Goal: Browse casually: Explore the website without a specific task or goal

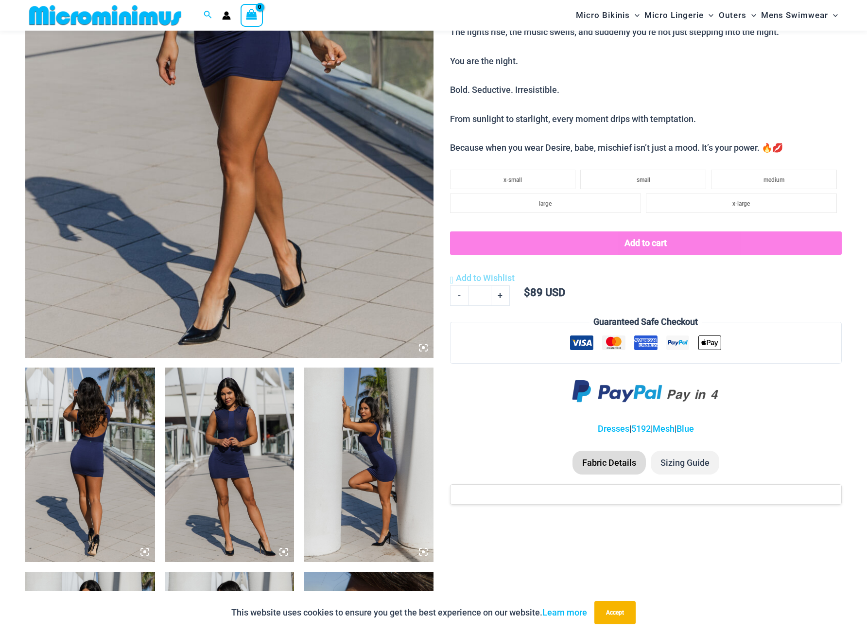
scroll to position [345, 0]
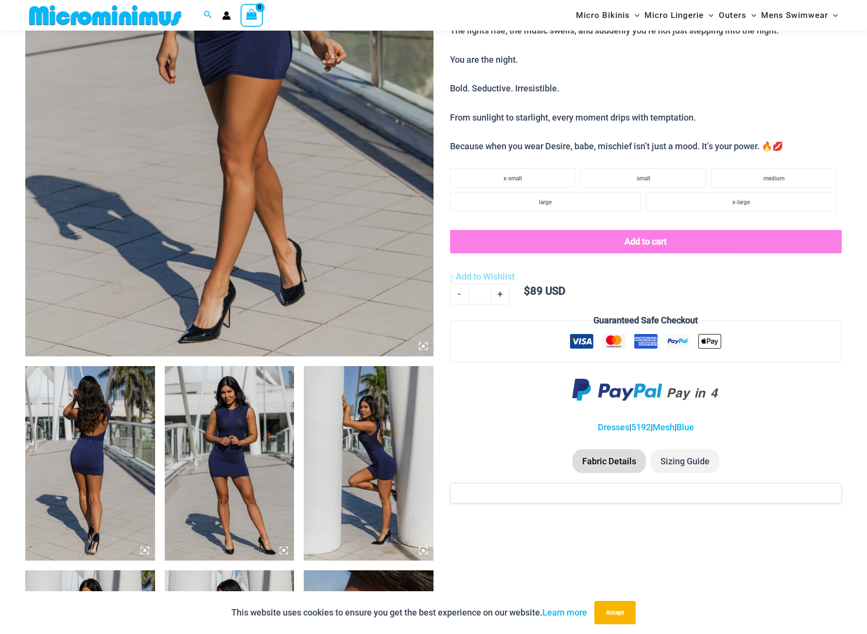
click at [375, 448] on img at bounding box center [369, 463] width 130 height 194
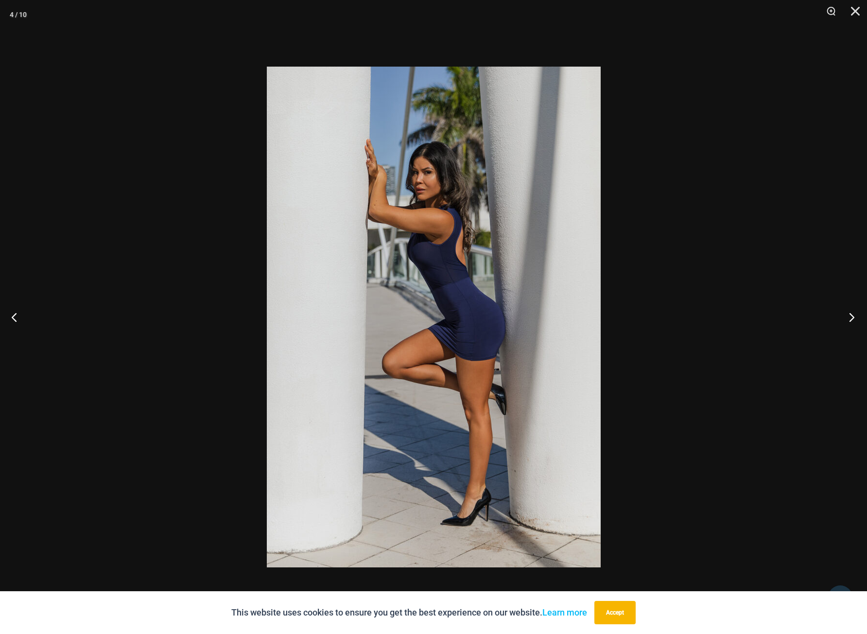
click at [851, 314] on button "Next" at bounding box center [849, 317] width 36 height 49
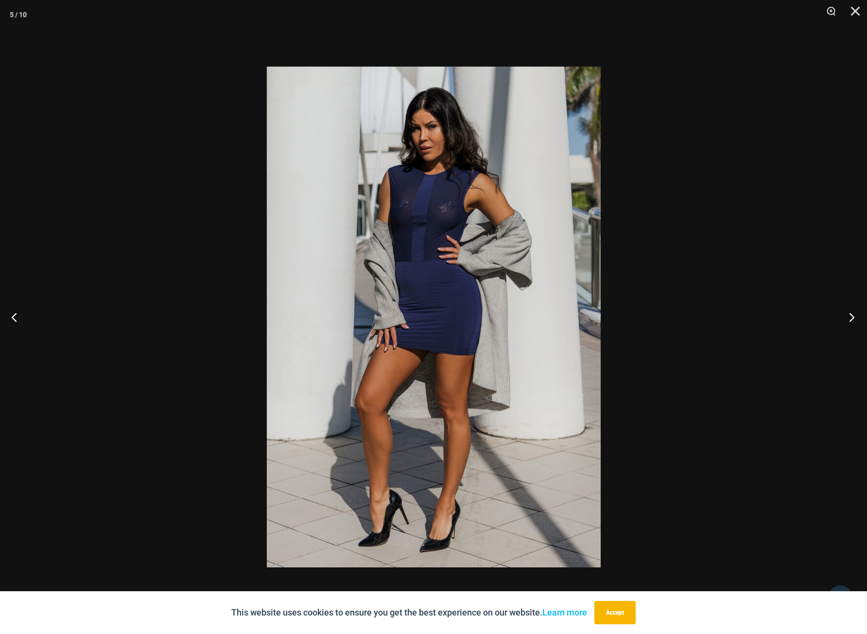
click at [850, 314] on button "Next" at bounding box center [849, 317] width 36 height 49
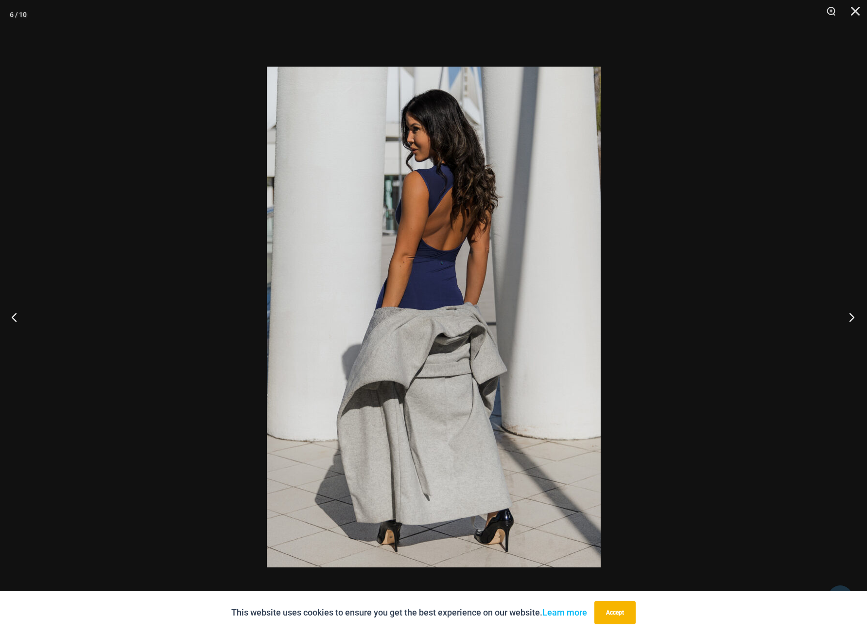
click at [850, 314] on button "Next" at bounding box center [849, 317] width 36 height 49
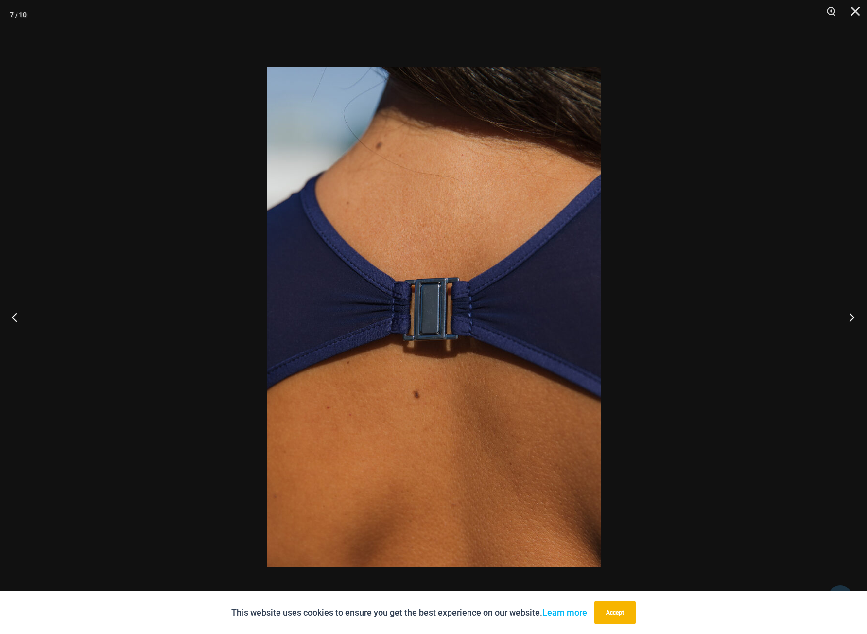
click at [850, 314] on button "Next" at bounding box center [849, 317] width 36 height 49
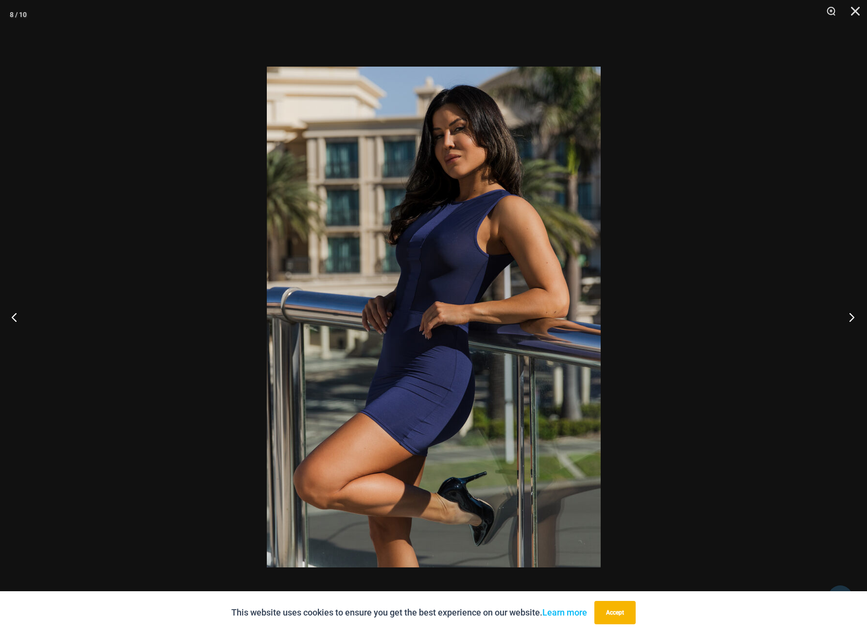
click at [850, 314] on button "Next" at bounding box center [849, 317] width 36 height 49
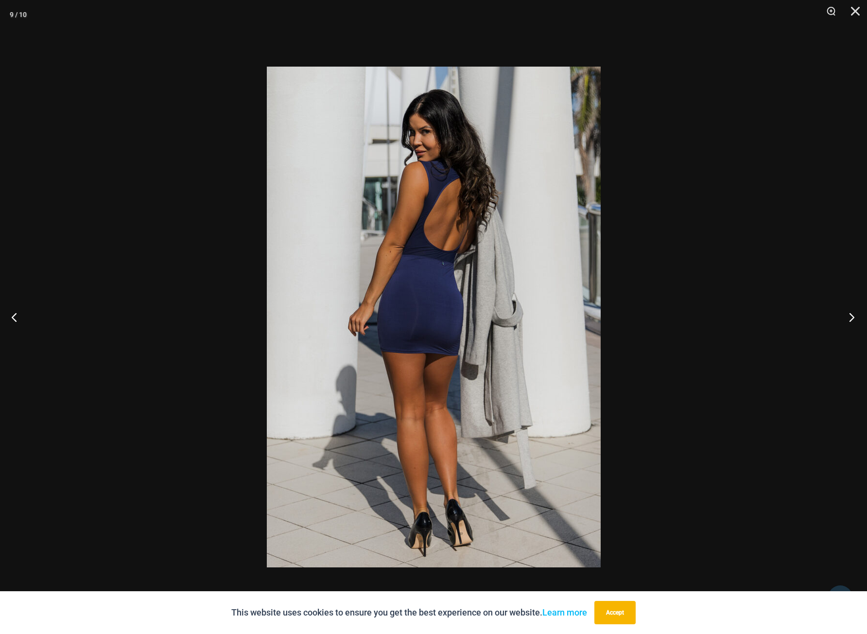
click at [850, 314] on button "Next" at bounding box center [849, 317] width 36 height 49
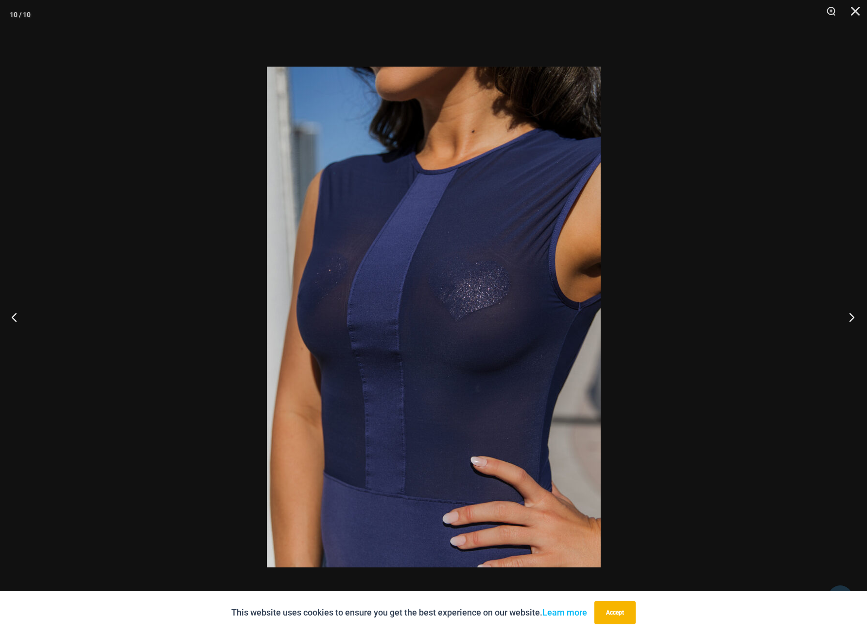
click at [850, 314] on button "Next" at bounding box center [849, 317] width 36 height 49
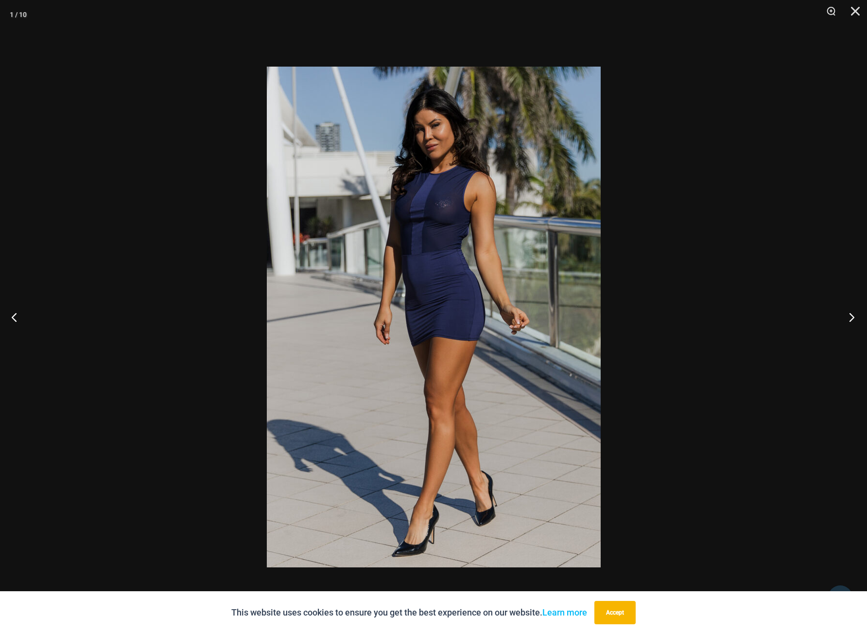
click at [850, 314] on button "Next" at bounding box center [849, 317] width 36 height 49
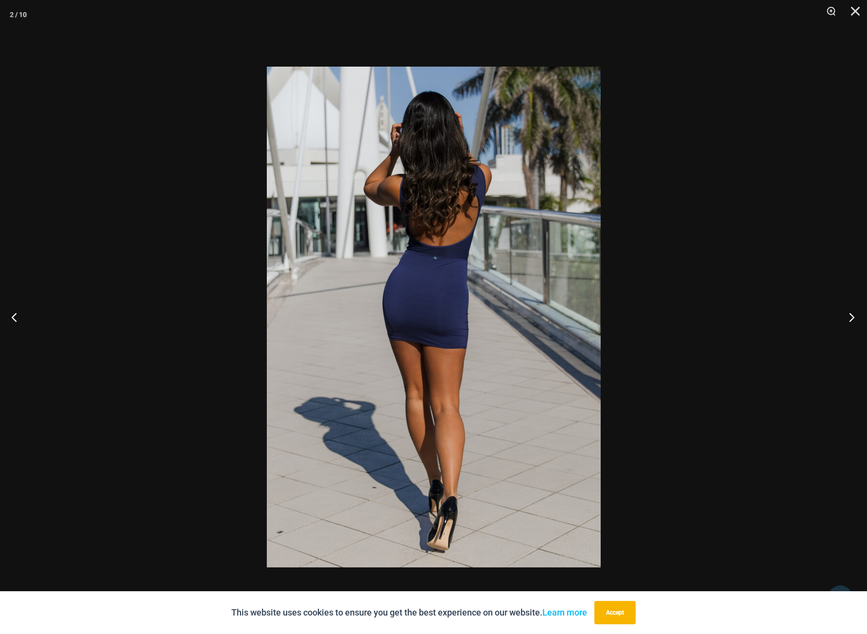
click at [850, 313] on button "Next" at bounding box center [849, 317] width 36 height 49
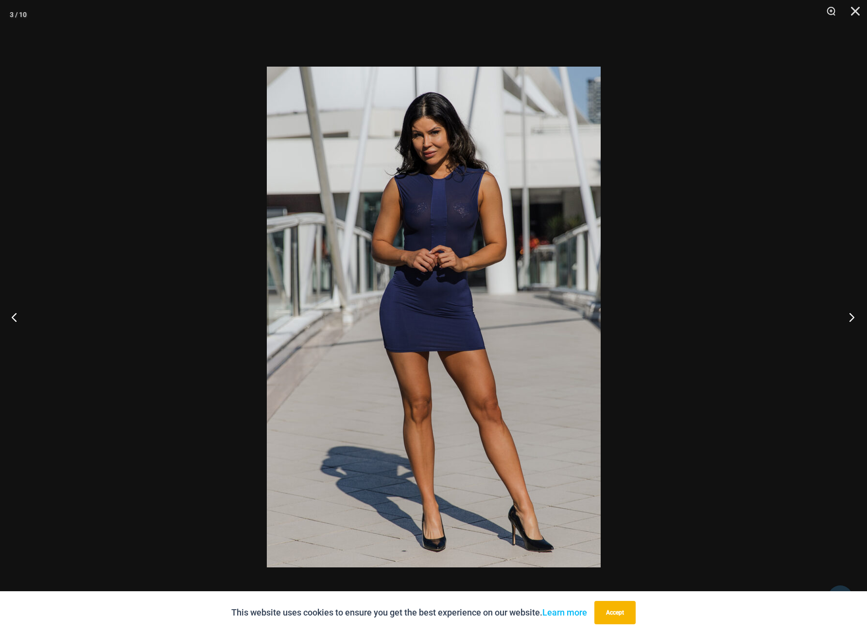
click at [850, 313] on button "Next" at bounding box center [849, 317] width 36 height 49
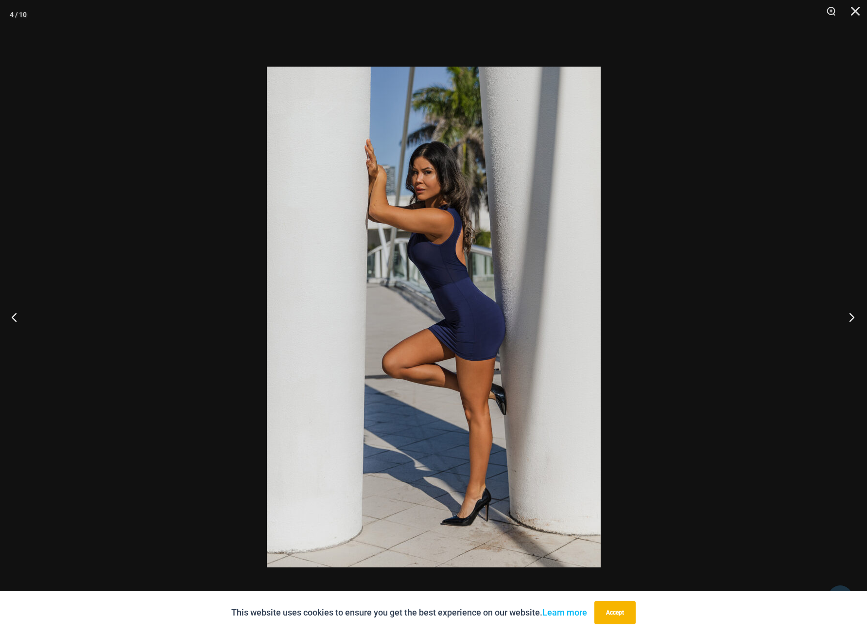
click at [850, 313] on button "Next" at bounding box center [849, 317] width 36 height 49
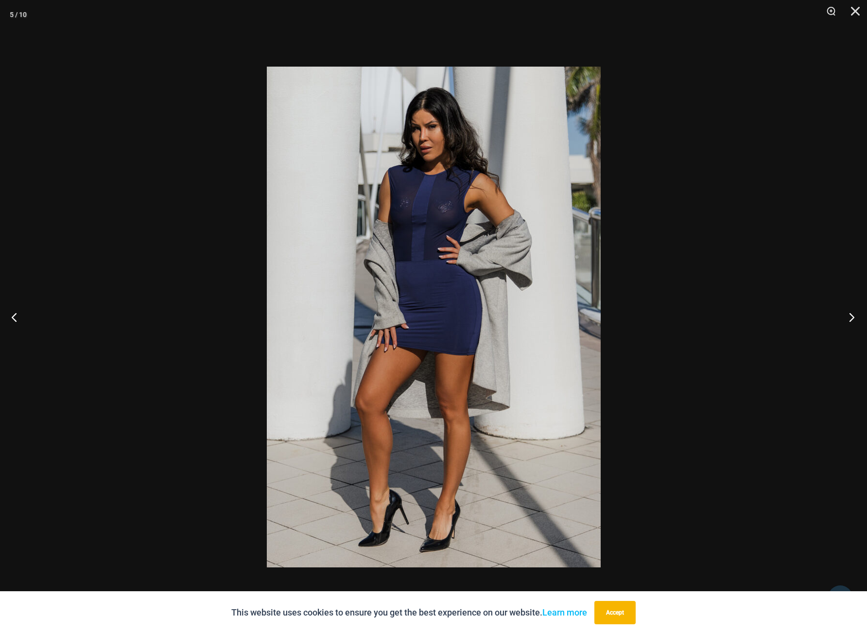
click at [850, 313] on button "Next" at bounding box center [849, 317] width 36 height 49
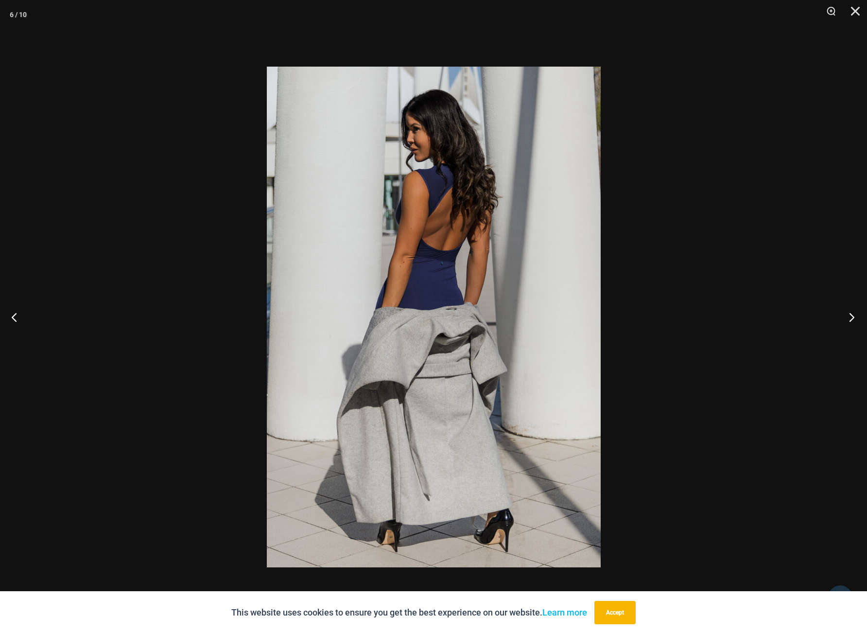
click at [850, 313] on button "Next" at bounding box center [849, 317] width 36 height 49
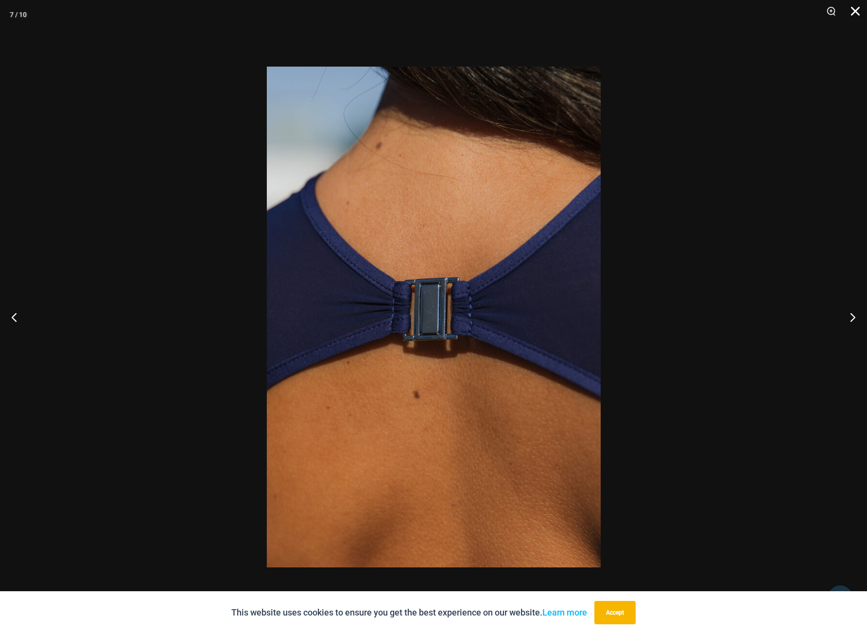
click at [859, 10] on button "Close" at bounding box center [852, 14] width 24 height 29
